Goal: Use online tool/utility

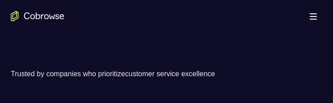
scroll to position [179, 0]
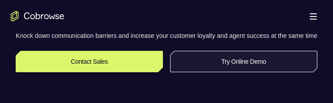
click at [240, 68] on link "Try Online Demo" at bounding box center [243, 61] width 147 height 21
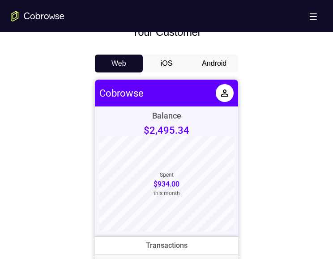
click at [209, 64] on button "Android" at bounding box center [214, 64] width 48 height 18
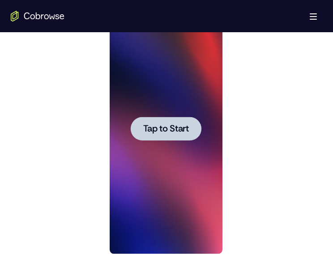
click at [164, 103] on span "Tap to Start" at bounding box center [166, 128] width 46 height 9
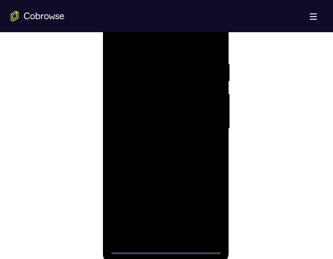
click at [165, 103] on div at bounding box center [165, 129] width 113 height 250
drag, startPoint x: 179, startPoint y: 186, endPoint x: 179, endPoint y: 104, distance: 82.3
click at [179, 103] on div at bounding box center [165, 129] width 113 height 250
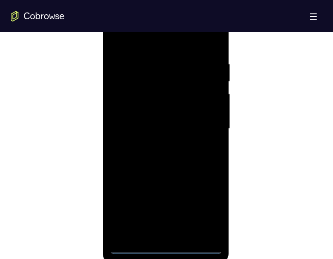
click at [177, 79] on div at bounding box center [165, 129] width 113 height 250
click at [153, 94] on div at bounding box center [165, 129] width 113 height 250
click at [177, 55] on div at bounding box center [165, 129] width 113 height 250
click at [194, 88] on div at bounding box center [165, 129] width 113 height 250
click at [210, 103] on div at bounding box center [165, 129] width 113 height 250
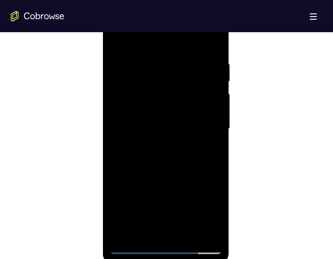
click at [206, 103] on div at bounding box center [165, 129] width 113 height 250
click at [211, 103] on div at bounding box center [165, 129] width 113 height 250
click at [207, 103] on div at bounding box center [165, 129] width 113 height 250
click at [165, 103] on div at bounding box center [165, 129] width 113 height 250
click at [203, 103] on div at bounding box center [165, 129] width 113 height 250
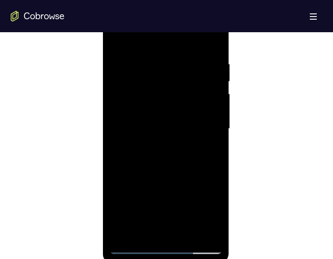
click at [205, 103] on div at bounding box center [165, 129] width 113 height 250
click at [129, 19] on div at bounding box center [165, 129] width 113 height 250
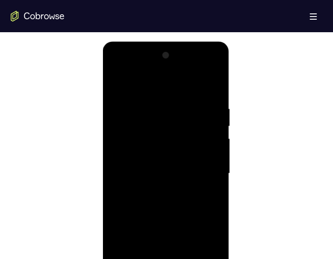
click at [161, 103] on div at bounding box center [165, 173] width 113 height 250
click at [187, 103] on div at bounding box center [165, 173] width 113 height 250
click at [216, 67] on div at bounding box center [165, 173] width 113 height 250
click at [171, 103] on div at bounding box center [165, 173] width 113 height 250
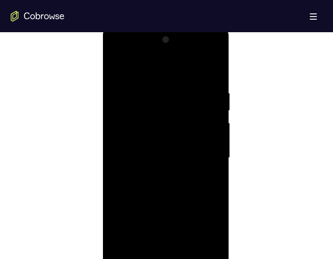
drag, startPoint x: 172, startPoint y: 144, endPoint x: 170, endPoint y: 85, distance: 58.1
click at [170, 85] on div at bounding box center [165, 158] width 113 height 250
drag, startPoint x: 172, startPoint y: 171, endPoint x: 169, endPoint y: 94, distance: 76.5
click at [168, 94] on div at bounding box center [165, 158] width 113 height 250
drag, startPoint x: 175, startPoint y: 130, endPoint x: 173, endPoint y: 175, distance: 45.7
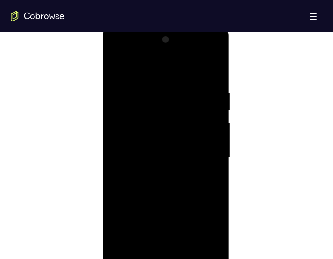
click at [174, 103] on div at bounding box center [165, 158] width 113 height 250
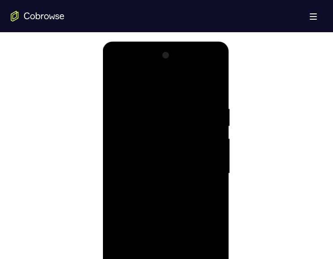
drag, startPoint x: 172, startPoint y: 87, endPoint x: 168, endPoint y: 164, distance: 76.6
click at [167, 103] on div at bounding box center [165, 173] width 113 height 250
click at [215, 66] on div at bounding box center [165, 173] width 113 height 250
click at [190, 82] on div at bounding box center [165, 173] width 113 height 250
click at [116, 67] on div at bounding box center [165, 173] width 113 height 250
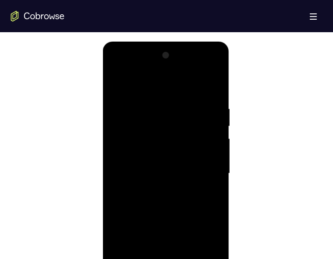
drag, startPoint x: 169, startPoint y: 159, endPoint x: 169, endPoint y: 121, distance: 38.5
click at [169, 103] on div at bounding box center [165, 173] width 113 height 250
drag, startPoint x: 169, startPoint y: 200, endPoint x: 171, endPoint y: 110, distance: 90.8
click at [171, 103] on div at bounding box center [165, 173] width 113 height 250
drag, startPoint x: 171, startPoint y: 130, endPoint x: 171, endPoint y: 113, distance: 17.0
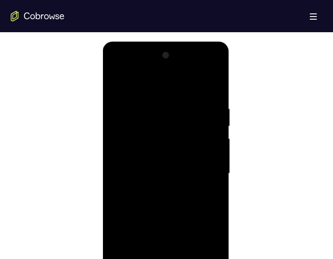
click at [171, 103] on div at bounding box center [165, 173] width 113 height 250
click at [138, 103] on div at bounding box center [165, 173] width 113 height 250
click at [154, 103] on div at bounding box center [165, 173] width 113 height 250
click at [215, 67] on div at bounding box center [165, 173] width 113 height 250
click at [177, 79] on div at bounding box center [165, 173] width 113 height 250
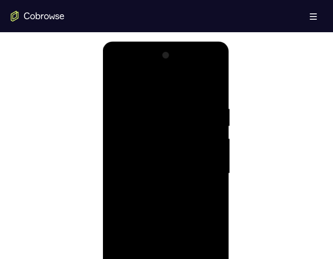
click at [116, 69] on div at bounding box center [165, 173] width 113 height 250
click at [115, 70] on div at bounding box center [165, 173] width 113 height 250
click at [214, 69] on div at bounding box center [165, 173] width 113 height 250
click at [187, 103] on div at bounding box center [165, 173] width 113 height 250
click at [217, 103] on div at bounding box center [165, 173] width 113 height 250
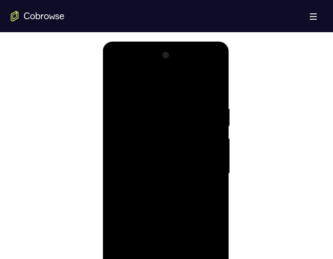
click at [182, 103] on div at bounding box center [165, 173] width 113 height 250
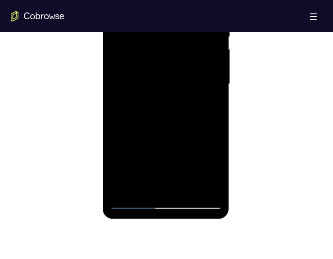
click at [118, 103] on div at bounding box center [165, 84] width 113 height 250
click at [210, 103] on div at bounding box center [165, 84] width 113 height 250
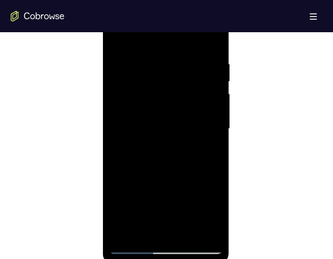
click at [135, 103] on div at bounding box center [165, 129] width 113 height 250
click at [215, 21] on div at bounding box center [165, 129] width 113 height 250
click at [174, 95] on div at bounding box center [165, 129] width 113 height 250
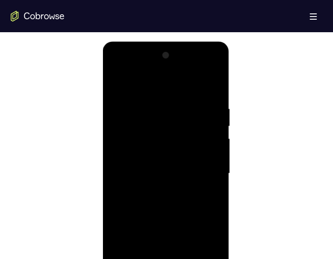
click at [216, 103] on div at bounding box center [165, 173] width 113 height 250
click at [197, 103] on div at bounding box center [165, 173] width 113 height 250
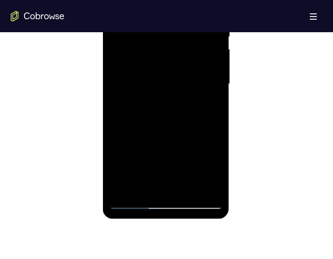
click at [122, 103] on div at bounding box center [165, 84] width 113 height 250
click at [213, 103] on div at bounding box center [165, 84] width 113 height 250
click at [213, 57] on div at bounding box center [165, 84] width 113 height 250
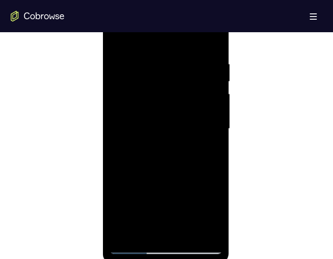
click at [190, 98] on div at bounding box center [165, 129] width 113 height 250
click at [122, 103] on div at bounding box center [165, 129] width 113 height 250
click at [212, 103] on div at bounding box center [165, 129] width 113 height 250
click at [131, 103] on div at bounding box center [165, 129] width 113 height 250
drag, startPoint x: 167, startPoint y: 203, endPoint x: 167, endPoint y: 152, distance: 50.5
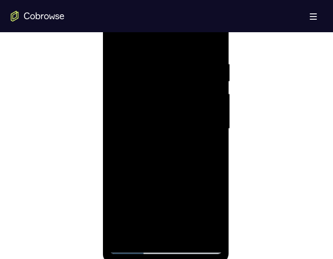
click at [167, 103] on div at bounding box center [165, 129] width 113 height 250
click at [147, 103] on div at bounding box center [165, 129] width 113 height 250
click at [217, 18] on div at bounding box center [165, 129] width 113 height 250
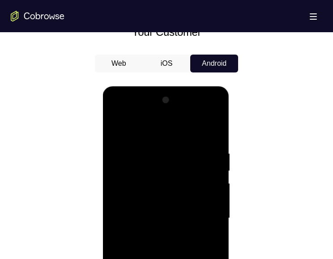
click at [183, 103] on div at bounding box center [165, 218] width 113 height 250
click at [116, 103] on div at bounding box center [165, 218] width 113 height 250
click at [217, 103] on div at bounding box center [165, 218] width 113 height 250
click at [185, 103] on div at bounding box center [165, 218] width 113 height 250
click at [216, 103] on div at bounding box center [165, 218] width 113 height 250
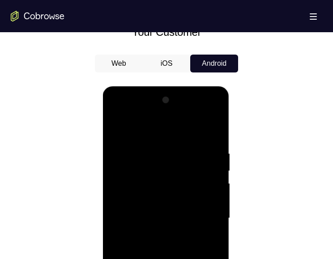
click at [190, 103] on div at bounding box center [165, 218] width 113 height 250
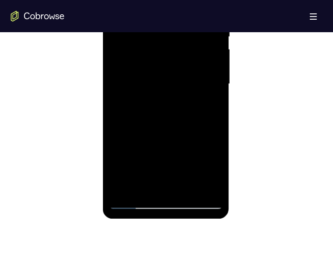
click at [126, 103] on div at bounding box center [165, 84] width 113 height 250
click at [208, 103] on div at bounding box center [165, 84] width 113 height 250
click at [128, 103] on div at bounding box center [165, 84] width 113 height 250
click at [135, 103] on div at bounding box center [165, 84] width 113 height 250
drag, startPoint x: 165, startPoint y: 175, endPoint x: 158, endPoint y: 106, distance: 69.1
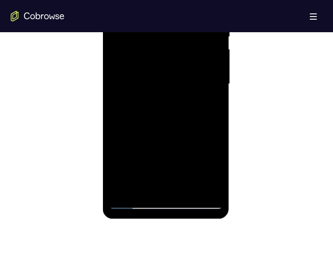
click at [158, 103] on div at bounding box center [165, 84] width 113 height 250
click at [152, 103] on div at bounding box center [165, 84] width 113 height 250
drag, startPoint x: 159, startPoint y: 169, endPoint x: 159, endPoint y: 127, distance: 42.5
click at [159, 103] on div at bounding box center [165, 84] width 113 height 250
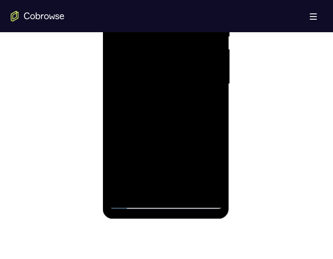
scroll to position [447, 0]
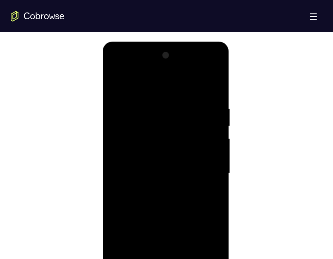
click at [217, 70] on div at bounding box center [165, 173] width 113 height 250
click at [177, 103] on div at bounding box center [165, 173] width 113 height 250
click at [131, 103] on div at bounding box center [165, 173] width 113 height 250
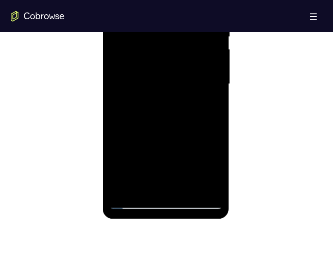
click at [130, 103] on div at bounding box center [165, 84] width 113 height 250
drag, startPoint x: 172, startPoint y: 154, endPoint x: 174, endPoint y: 101, distance: 52.8
click at [174, 101] on div at bounding box center [165, 84] width 113 height 250
drag, startPoint x: 164, startPoint y: 168, endPoint x: 167, endPoint y: 97, distance: 71.6
click at [167, 97] on div at bounding box center [165, 84] width 113 height 250
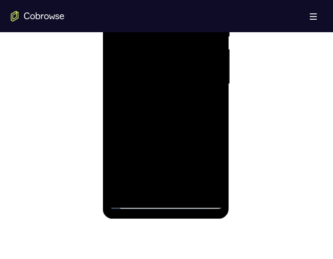
drag, startPoint x: 172, startPoint y: 145, endPoint x: 174, endPoint y: 93, distance: 51.4
click at [175, 95] on div at bounding box center [165, 84] width 113 height 250
drag, startPoint x: 136, startPoint y: 131, endPoint x: 116, endPoint y: 142, distance: 22.8
click at [111, 103] on div at bounding box center [165, 84] width 113 height 250
click at [103, 103] on div at bounding box center [165, 85] width 127 height 266
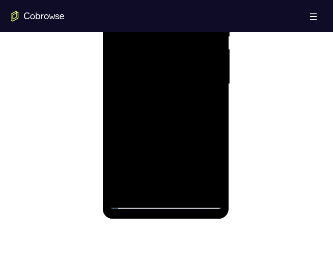
drag, startPoint x: 131, startPoint y: 141, endPoint x: 119, endPoint y: 143, distance: 11.4
click at [109, 103] on div at bounding box center [165, 85] width 127 height 266
drag, startPoint x: 194, startPoint y: 146, endPoint x: 190, endPoint y: 96, distance: 50.2
click at [193, 79] on div at bounding box center [165, 84] width 113 height 250
click at [167, 84] on div at bounding box center [165, 84] width 113 height 250
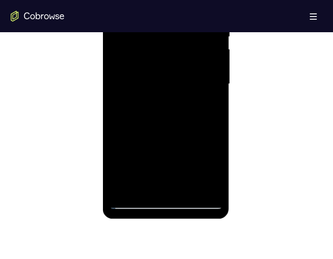
drag, startPoint x: 180, startPoint y: 136, endPoint x: 184, endPoint y: 62, distance: 74.3
click at [184, 63] on div at bounding box center [165, 84] width 113 height 250
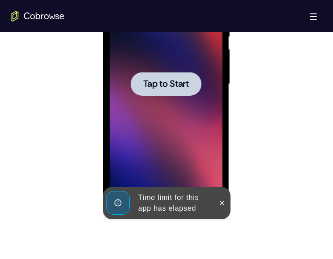
click at [166, 87] on span "Tap to Start" at bounding box center [166, 84] width 46 height 9
